Goal: Information Seeking & Learning: Learn about a topic

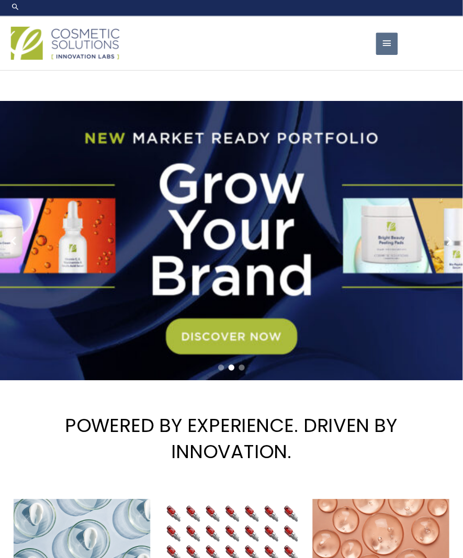
scroll to position [5, 0]
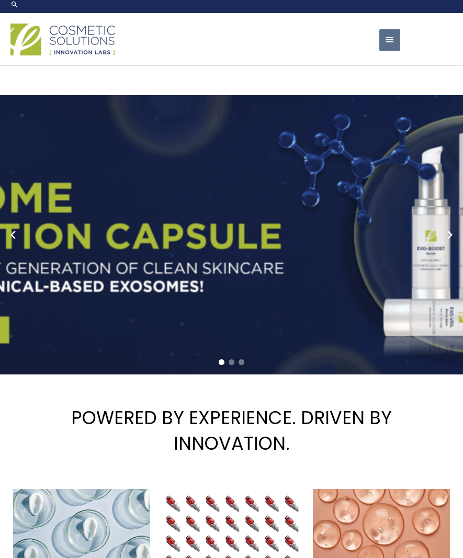
click at [396, 51] on button "Main Menu" at bounding box center [389, 39] width 21 height 21
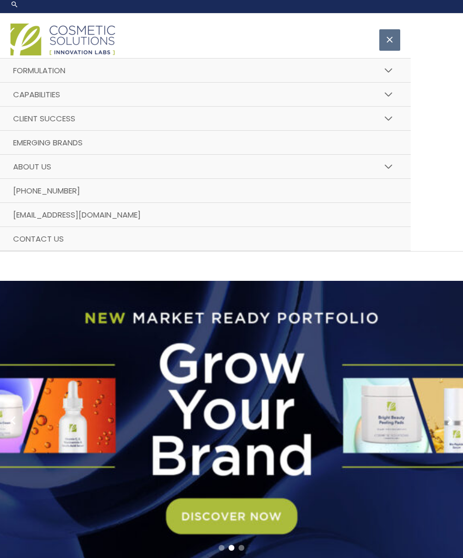
click at [387, 83] on button "Menu Toggle" at bounding box center [388, 70] width 23 height 25
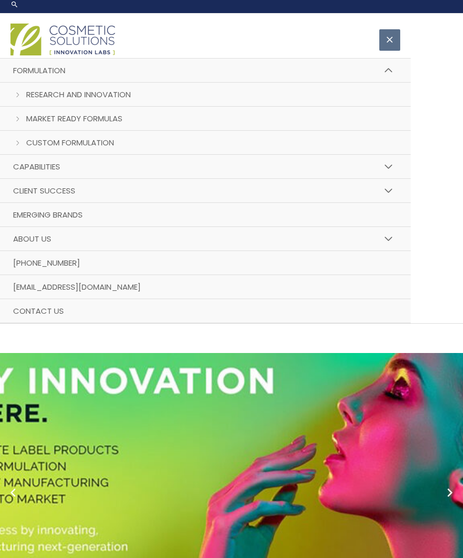
click at [389, 179] on button "Menu Toggle" at bounding box center [388, 166] width 23 height 25
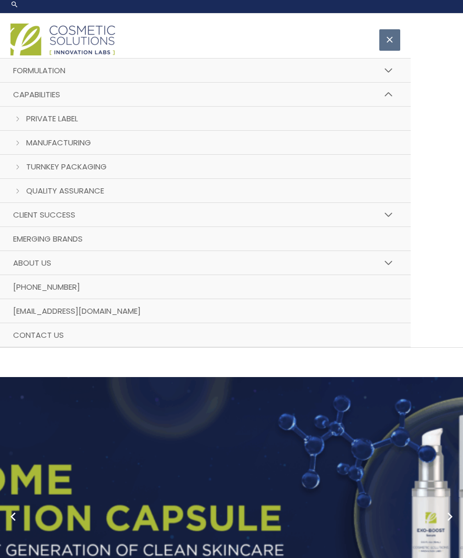
click at [114, 131] on link "Private Label" at bounding box center [205, 119] width 410 height 24
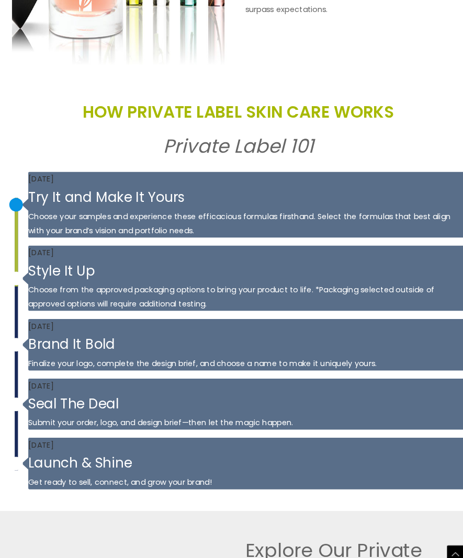
scroll to position [1058, 2]
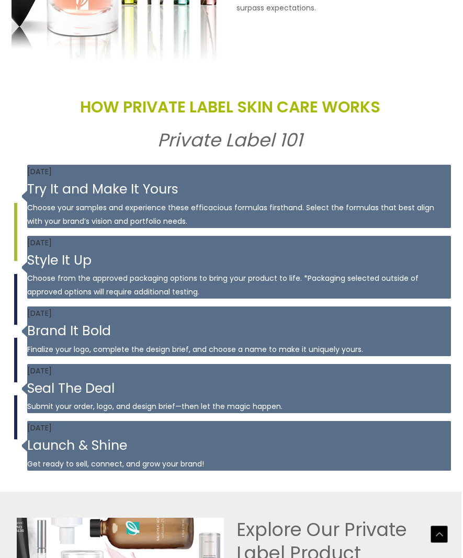
click at [158, 198] on h3 "Try It and Make It Yours" at bounding box center [238, 189] width 423 height 17
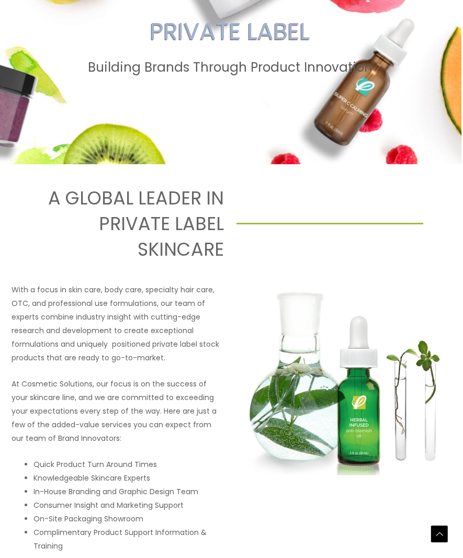
scroll to position [0, 2]
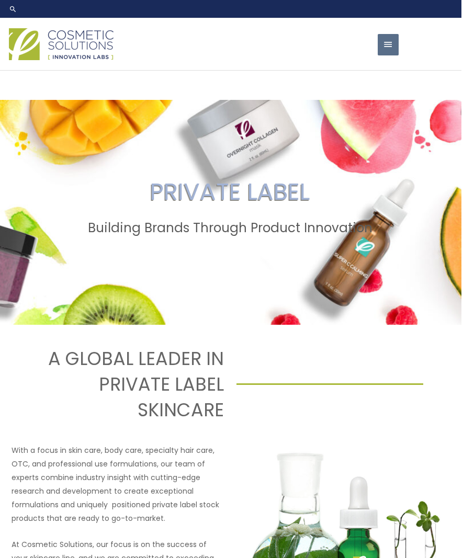
click at [391, 55] on span "button" at bounding box center [388, 44] width 10 height 21
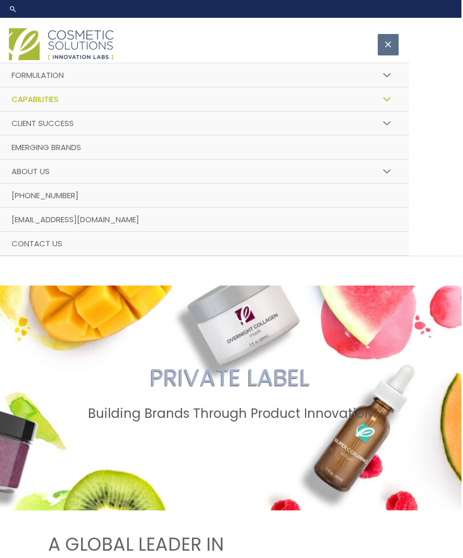
click at [389, 88] on button "Menu Toggle" at bounding box center [386, 75] width 23 height 25
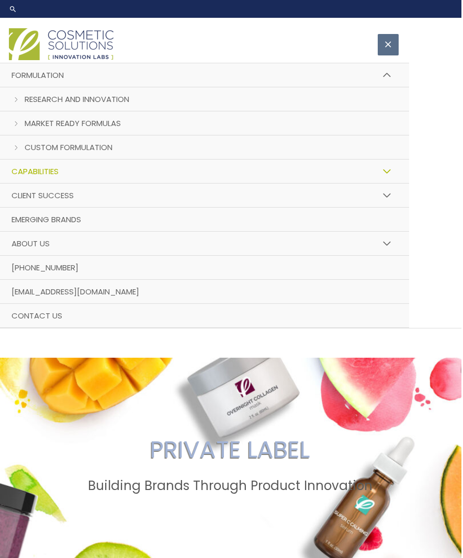
click at [232, 135] on link "Market Ready Formulas" at bounding box center [203, 123] width 410 height 24
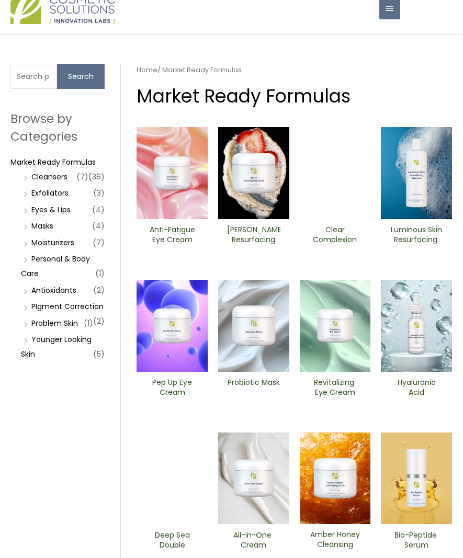
scroll to position [37, 0]
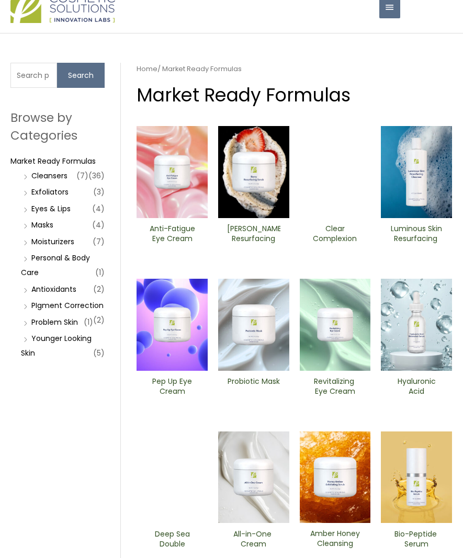
click at [67, 181] on link "Cleansers" at bounding box center [49, 175] width 36 height 10
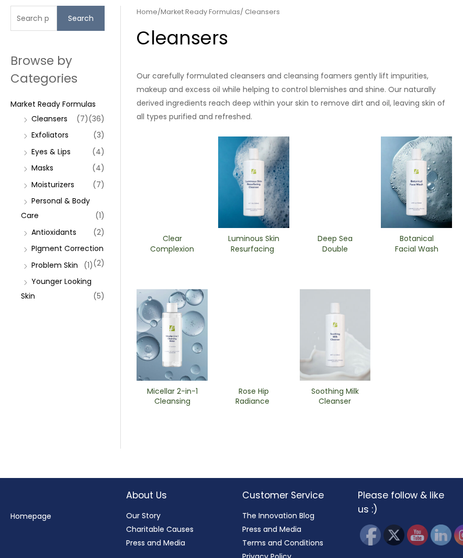
scroll to position [97, 0]
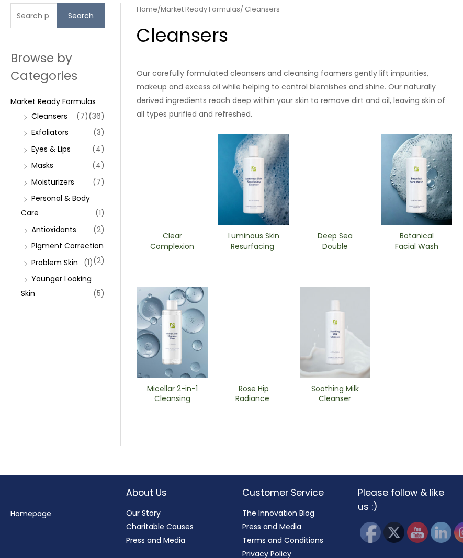
click at [60, 301] on li "Younger Looking Skin (5)" at bounding box center [63, 285] width 84 height 29
click at [35, 299] on link "Younger Looking Skin" at bounding box center [56, 285] width 71 height 25
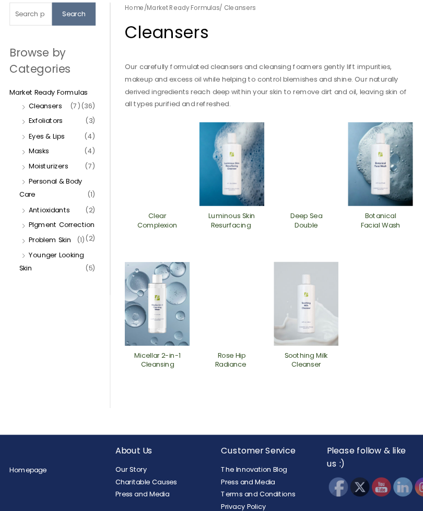
scroll to position [142, 5]
